Goal: Manage account settings

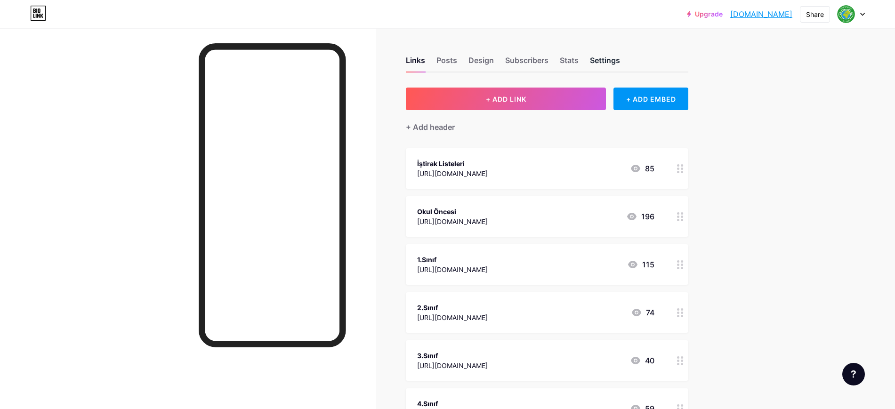
click at [620, 59] on div "Settings" at bounding box center [605, 63] width 30 height 17
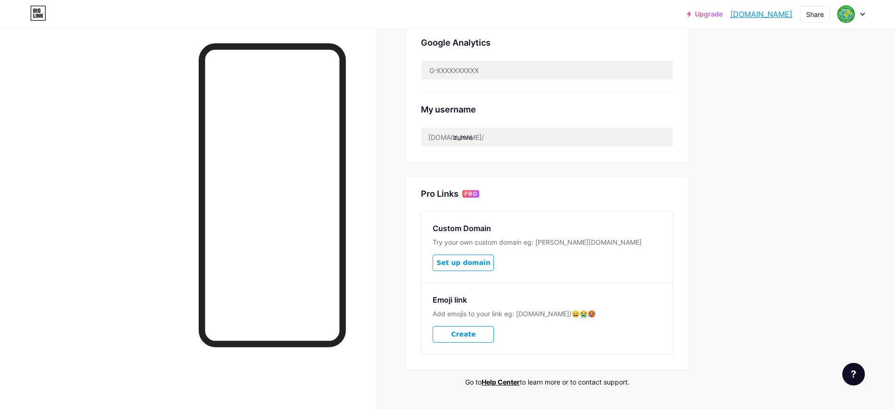
scroll to position [334, 0]
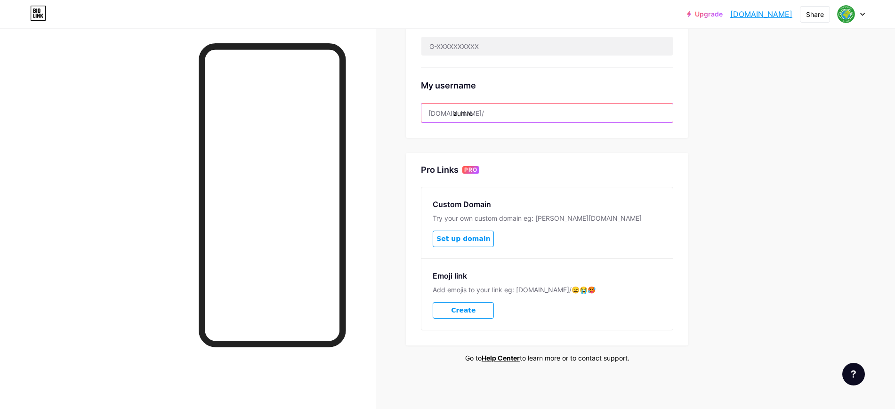
click at [489, 115] on input "zumre" at bounding box center [546, 113] width 251 height 19
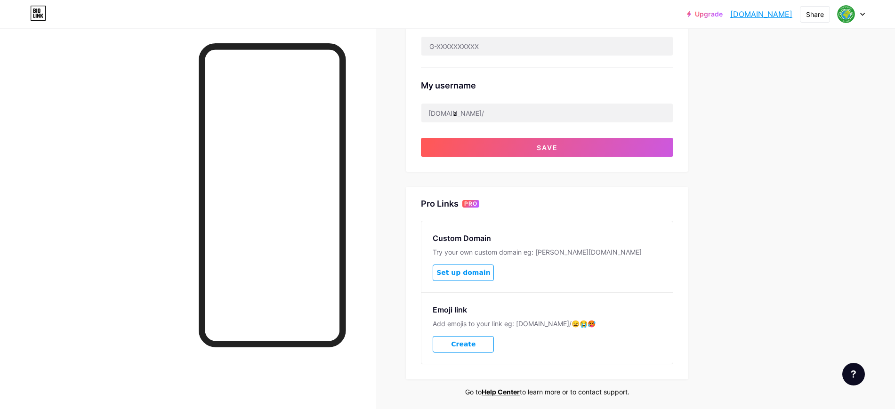
click at [724, 170] on div "Links Posts Design Subscribers Stats Settings Preferred link This is an aesthet…" at bounding box center [364, 69] width 728 height 750
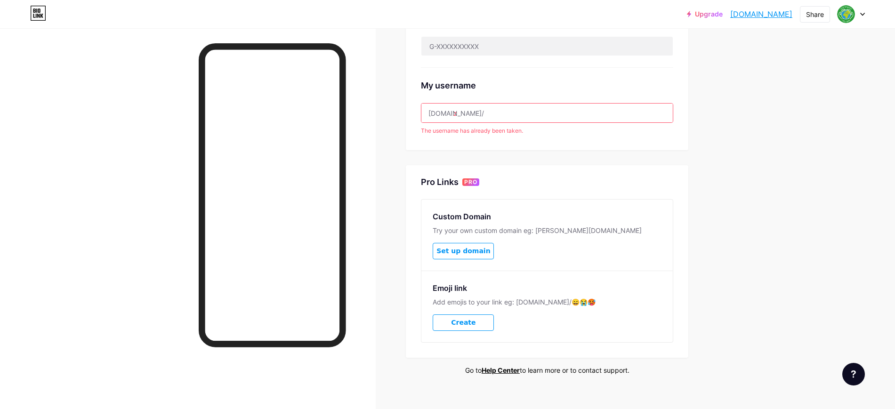
click at [466, 114] on input "z" at bounding box center [546, 113] width 251 height 19
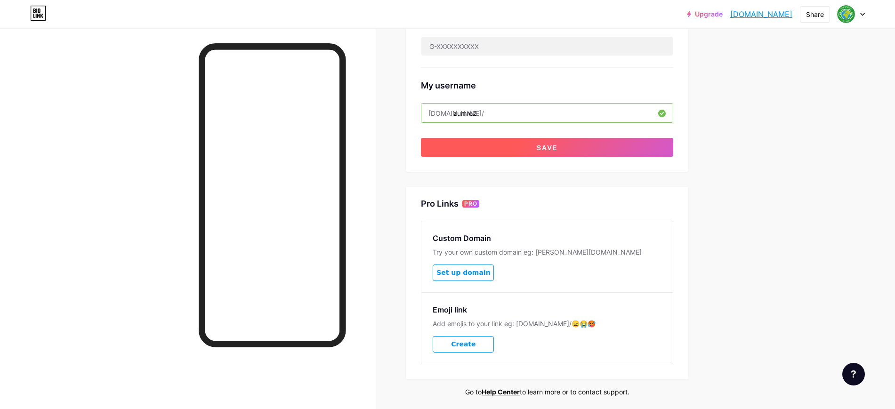
click at [516, 147] on button "Save" at bounding box center [547, 147] width 252 height 19
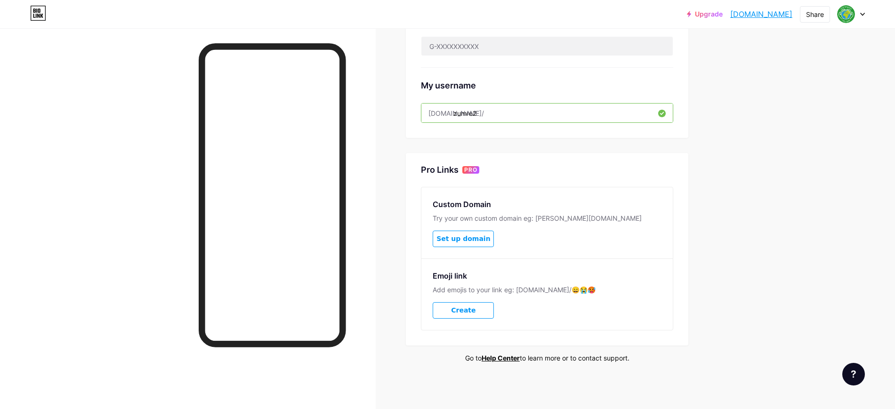
click at [493, 111] on input "zumre2" at bounding box center [546, 113] width 251 height 19
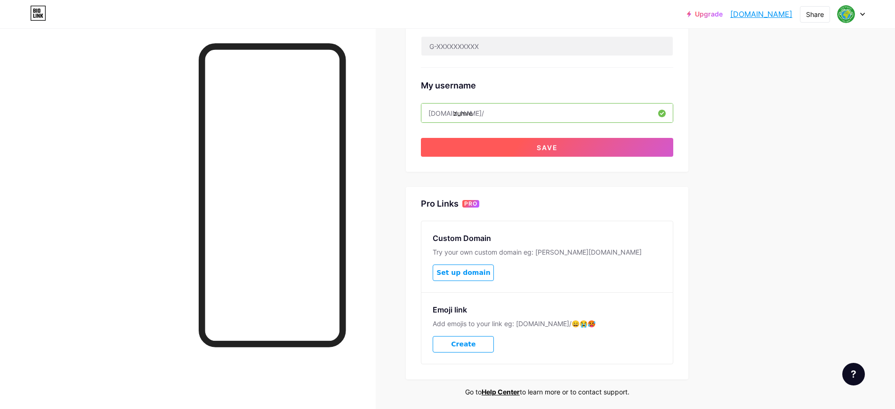
type input "zumre"
click at [601, 141] on button "Save" at bounding box center [547, 147] width 252 height 19
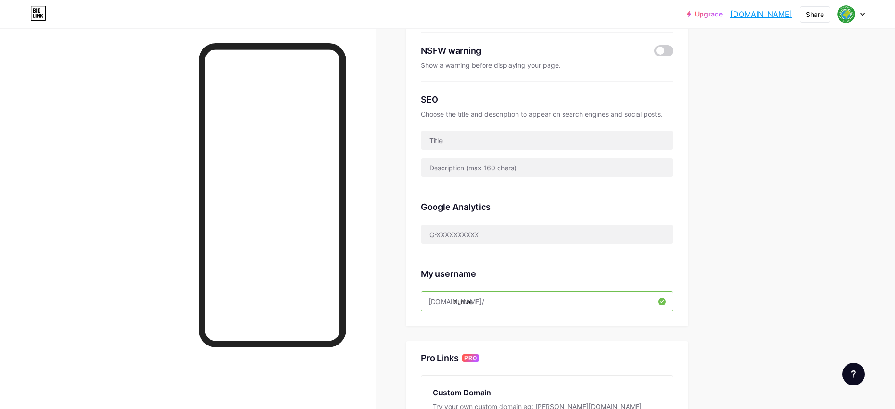
scroll to position [158, 0]
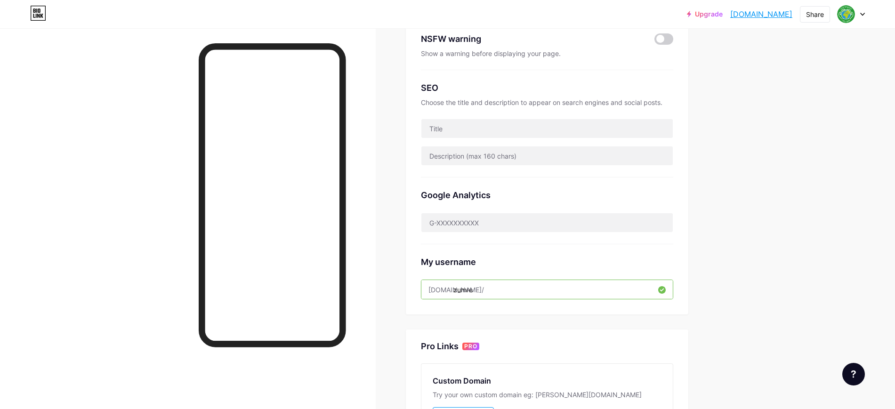
click at [473, 292] on input "zumre" at bounding box center [546, 289] width 251 height 19
click at [473, 291] on input "zumre" at bounding box center [546, 289] width 251 height 19
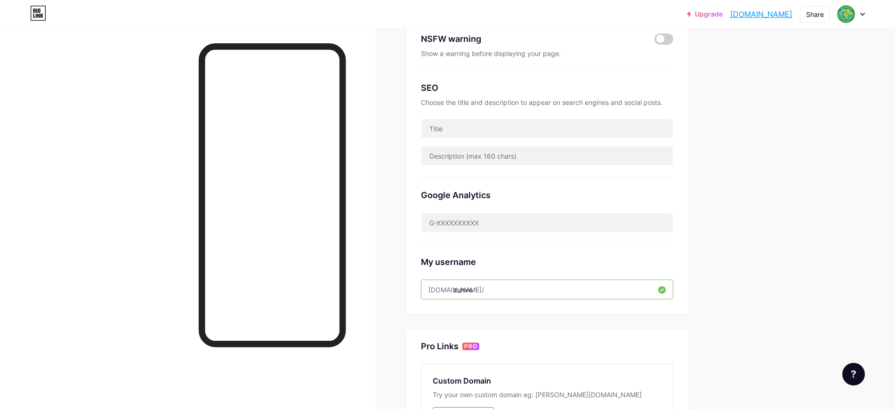
click at [473, 291] on input "zumre" at bounding box center [546, 289] width 251 height 19
click at [465, 286] on input "zumre" at bounding box center [546, 289] width 251 height 19
click at [495, 283] on input "zumre" at bounding box center [546, 289] width 251 height 19
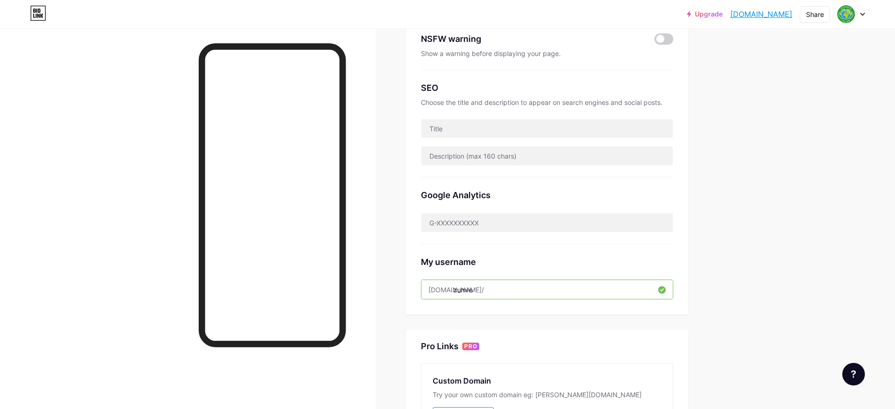
drag, startPoint x: 502, startPoint y: 286, endPoint x: 360, endPoint y: 298, distance: 143.2
click at [360, 298] on div "Links Posts Design Subscribers Stats Settings Preferred link This is an aesthet…" at bounding box center [364, 214] width 728 height 744
